Goal: Task Accomplishment & Management: Use online tool/utility

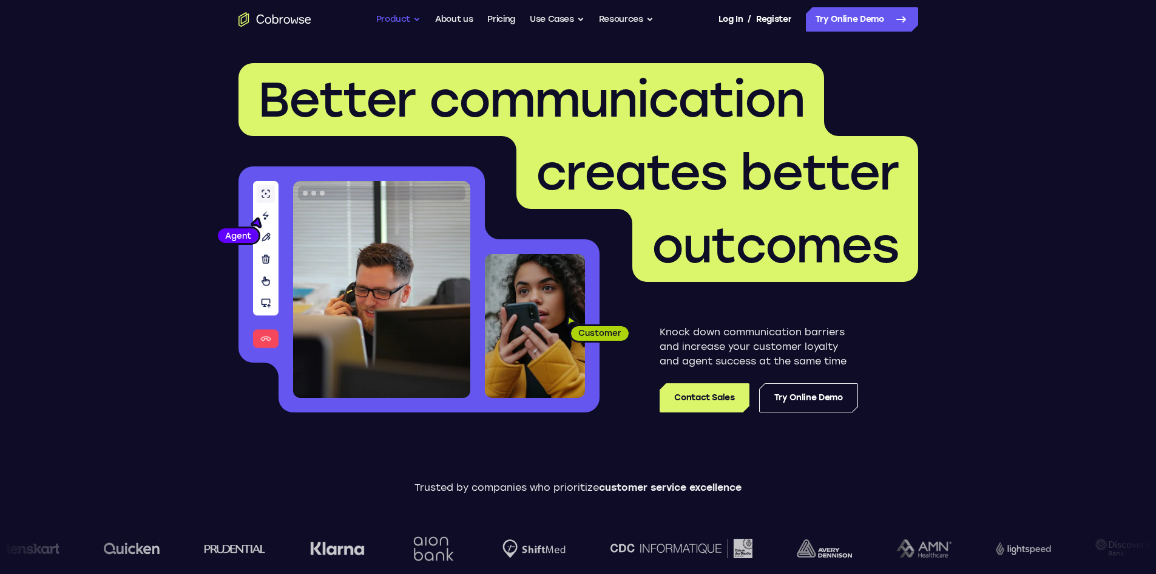
click at [410, 21] on button "Product" at bounding box center [398, 19] width 45 height 24
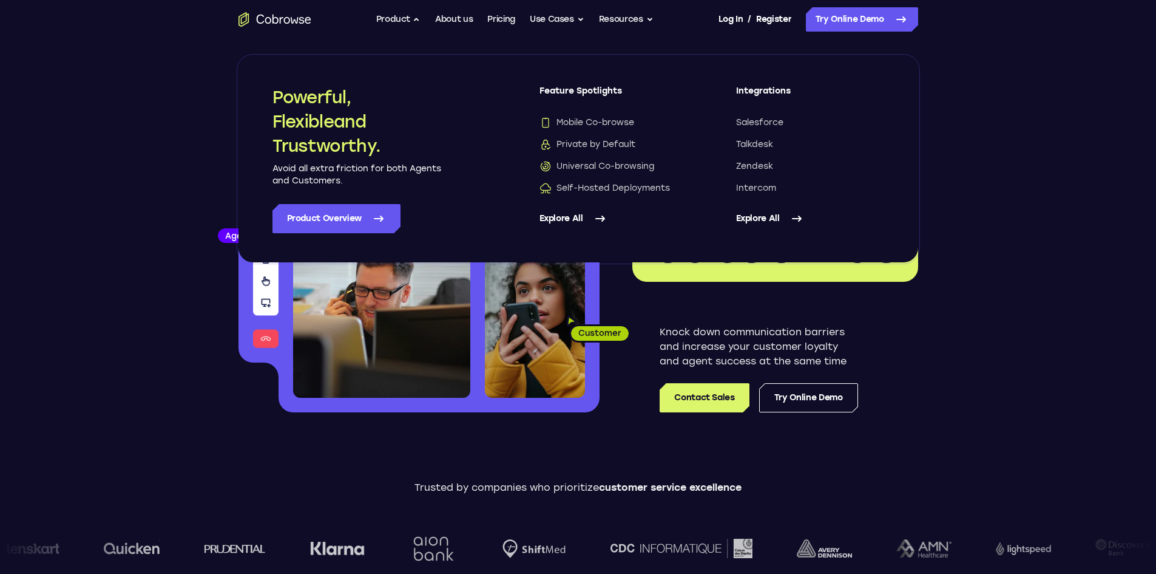
click at [598, 429] on header "Better communication creates better outcomes Customer Agent Agent Knock down co…" at bounding box center [578, 242] width 777 height 407
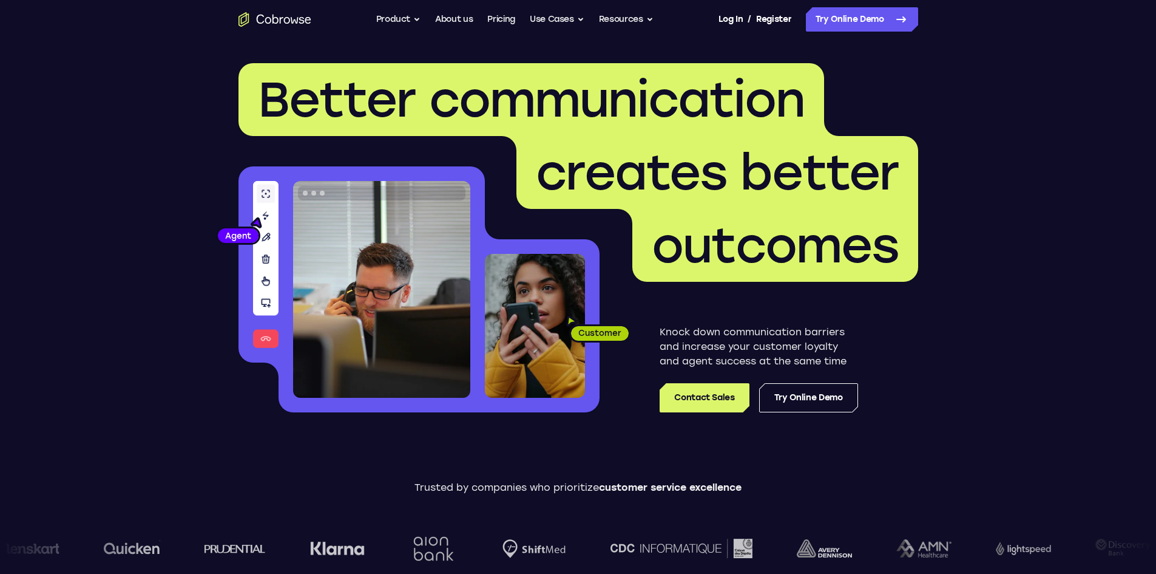
click at [866, 25] on link "Try Online Demo" at bounding box center [862, 19] width 112 height 24
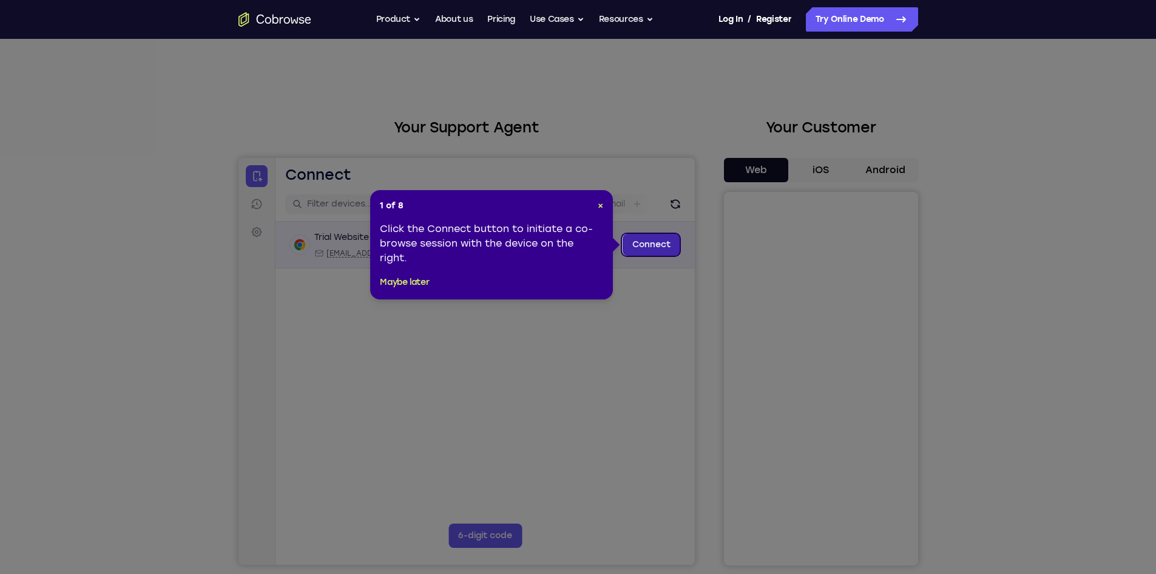
click at [654, 245] on link "Connect" at bounding box center [651, 245] width 58 height 22
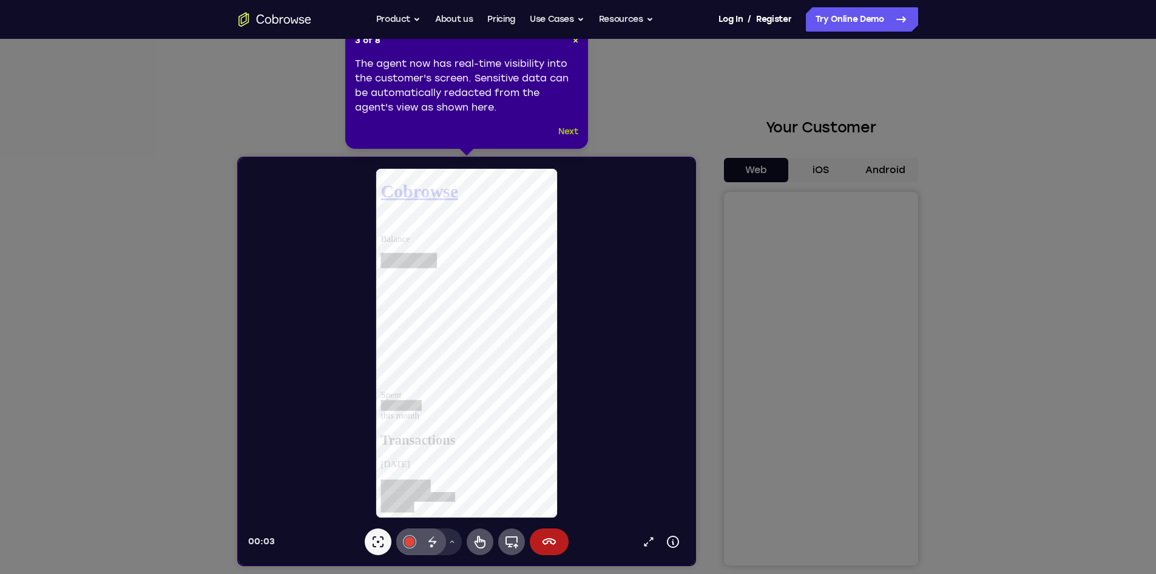
click at [565, 129] on button "Next" at bounding box center [568, 131] width 20 height 15
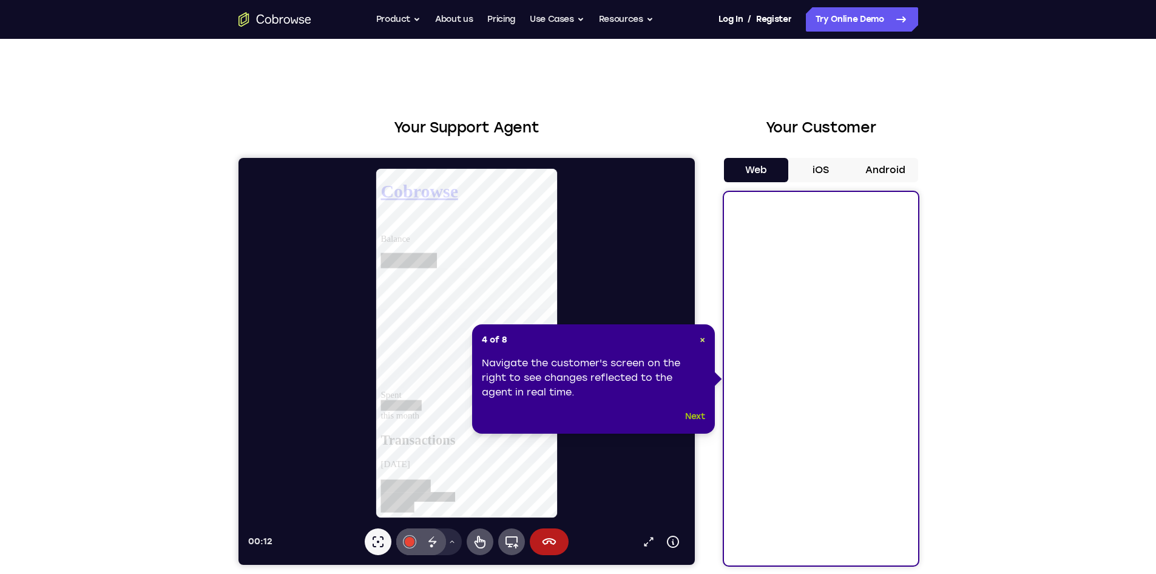
click at [700, 418] on button "Next" at bounding box center [695, 416] width 20 height 15
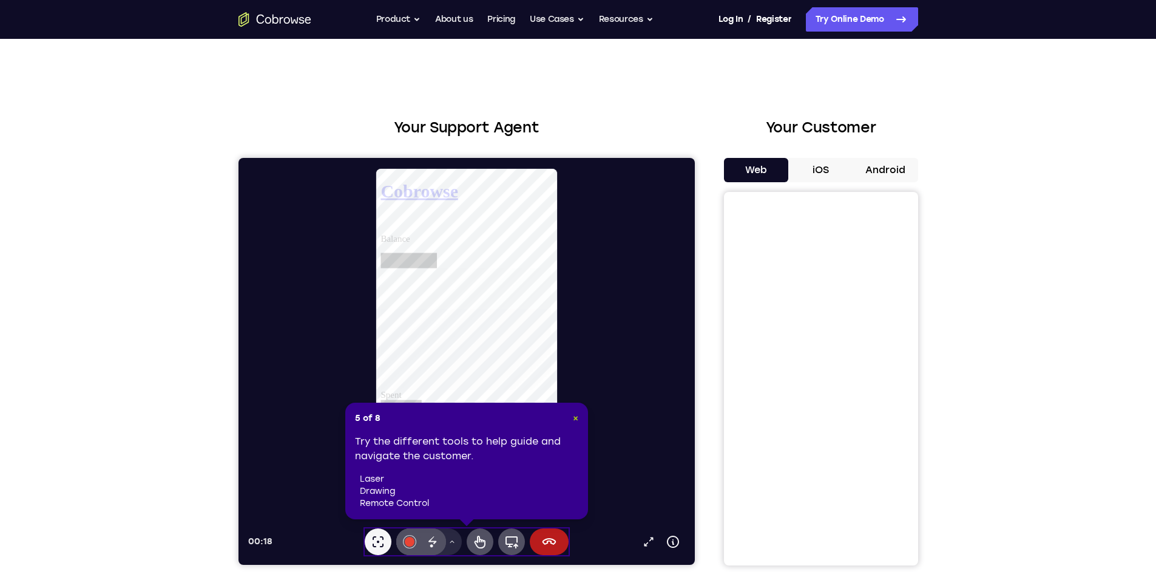
click at [573, 417] on span "×" at bounding box center [575, 418] width 5 height 10
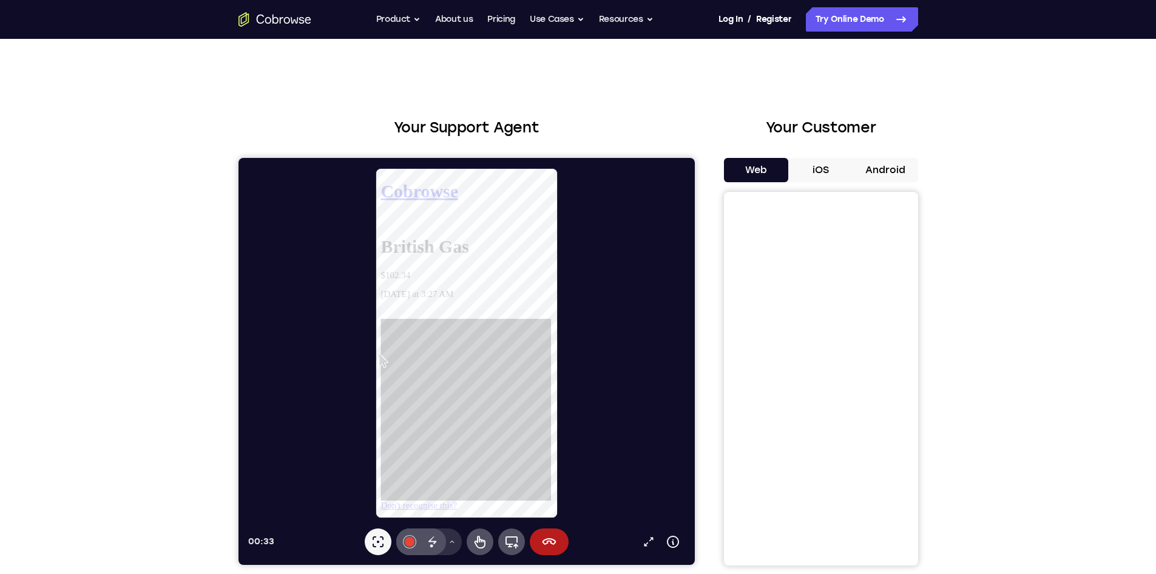
click at [452, 545] on button "Drawing tools menu" at bounding box center [451, 541] width 19 height 27
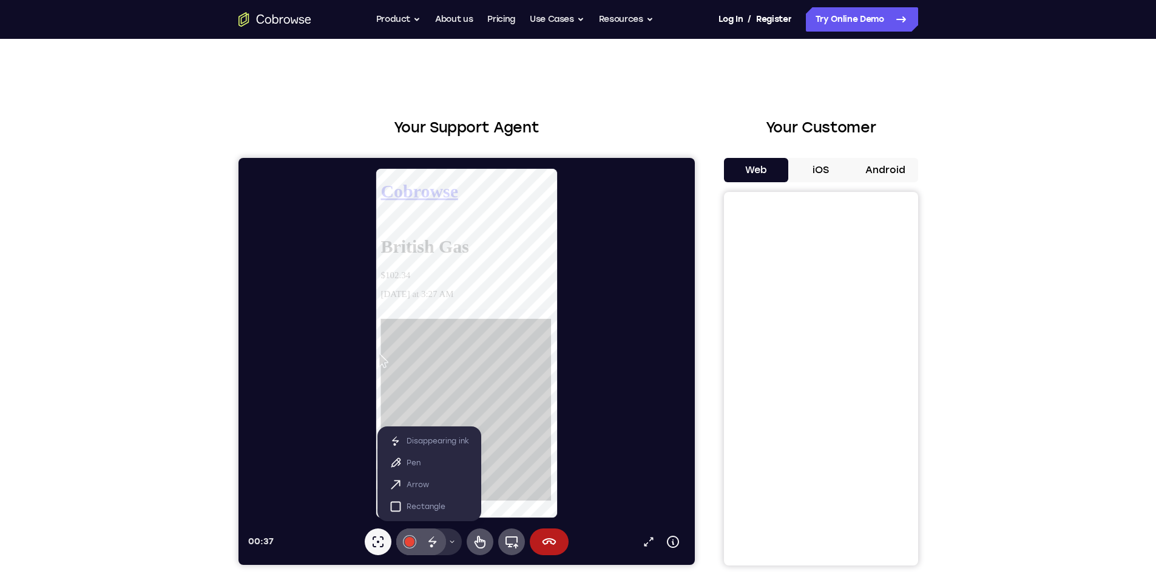
click at [452, 545] on button "Drawing tools menu" at bounding box center [451, 541] width 19 height 27
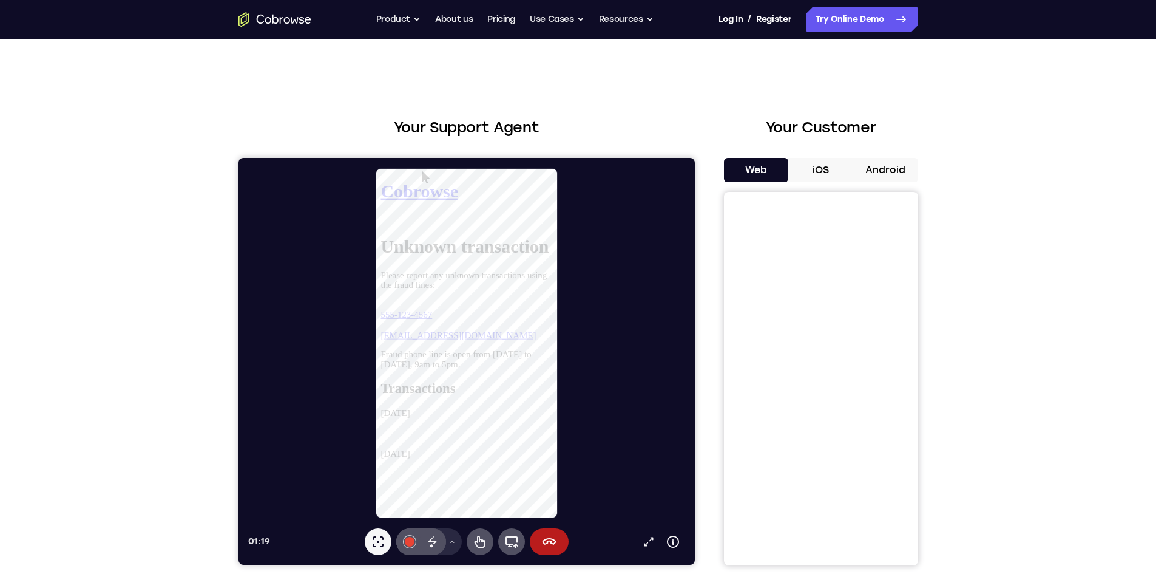
click at [835, 169] on button "iOS" at bounding box center [820, 170] width 65 height 24
click at [750, 164] on button "Web" at bounding box center [756, 170] width 65 height 24
